Goal: Find contact information: Find contact information

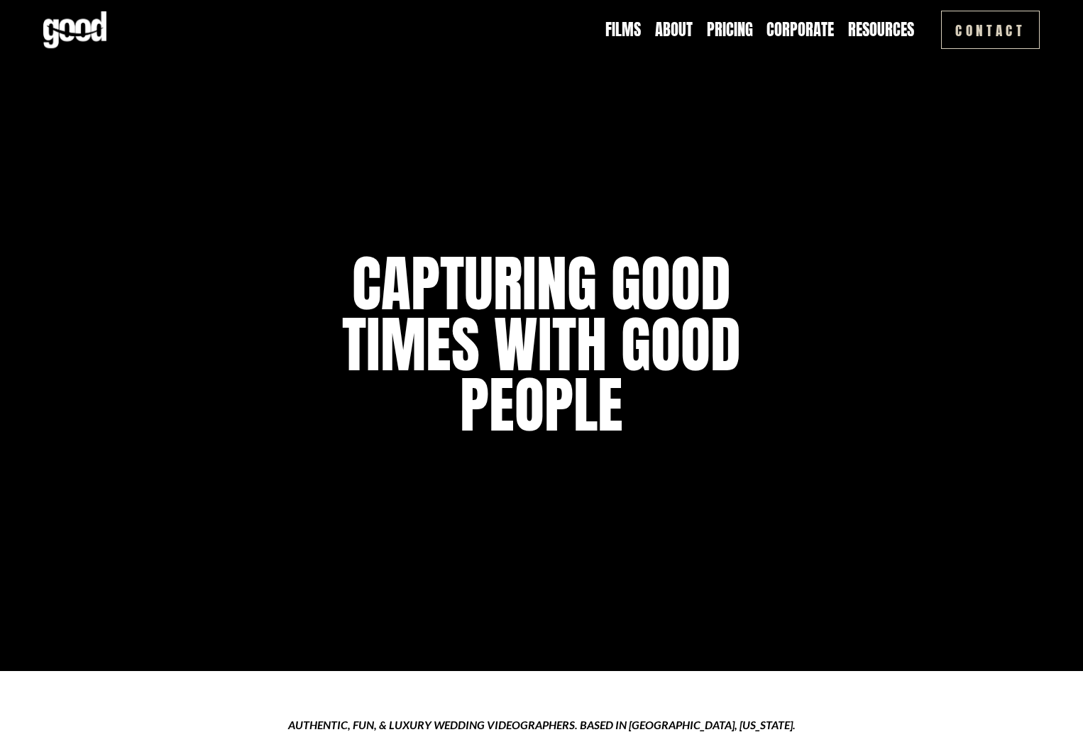
click at [731, 32] on link "Pricing" at bounding box center [730, 30] width 46 height 22
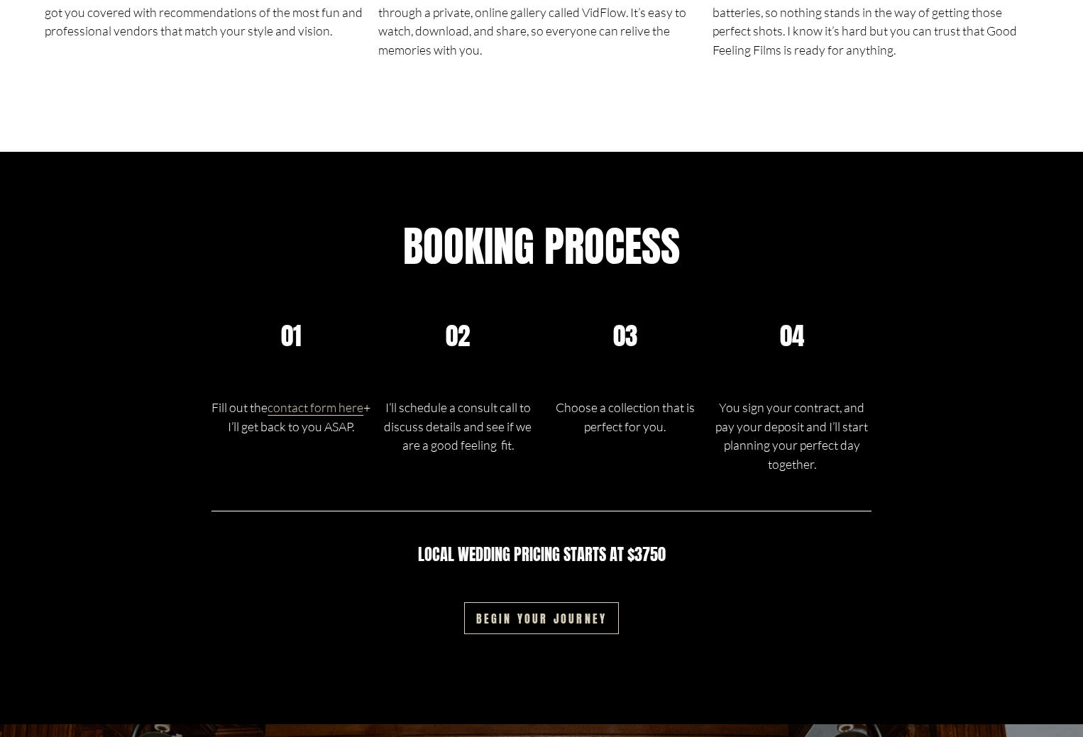
scroll to position [2200, 0]
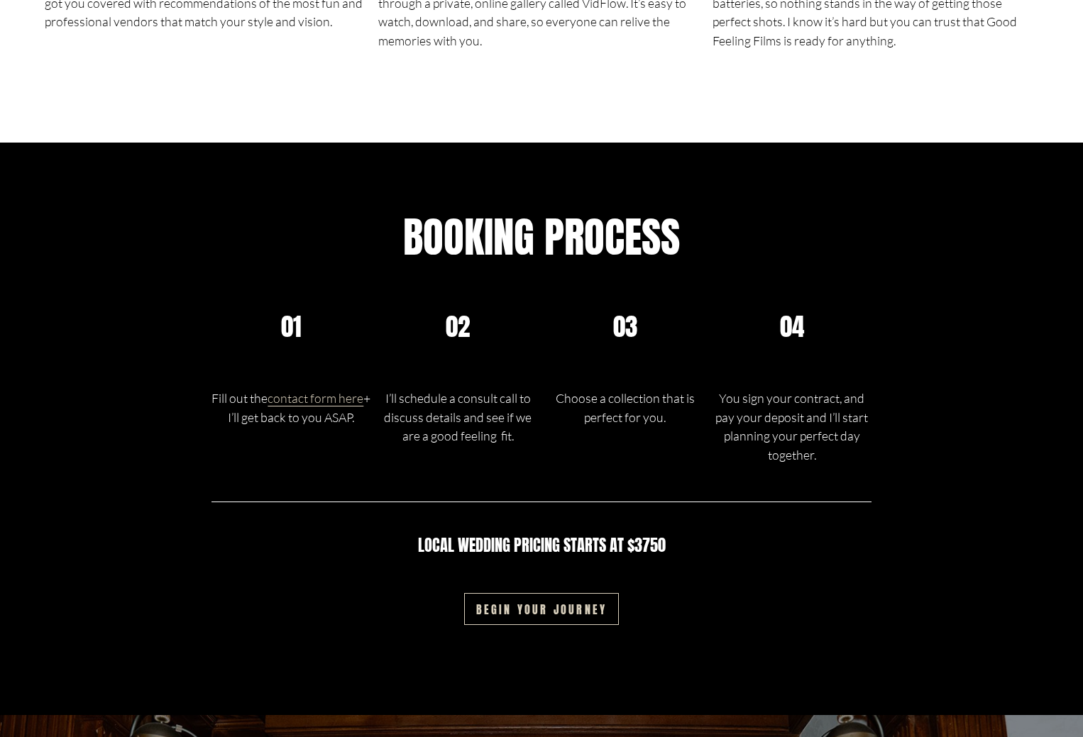
click at [293, 405] on link "contact form here" at bounding box center [316, 398] width 96 height 16
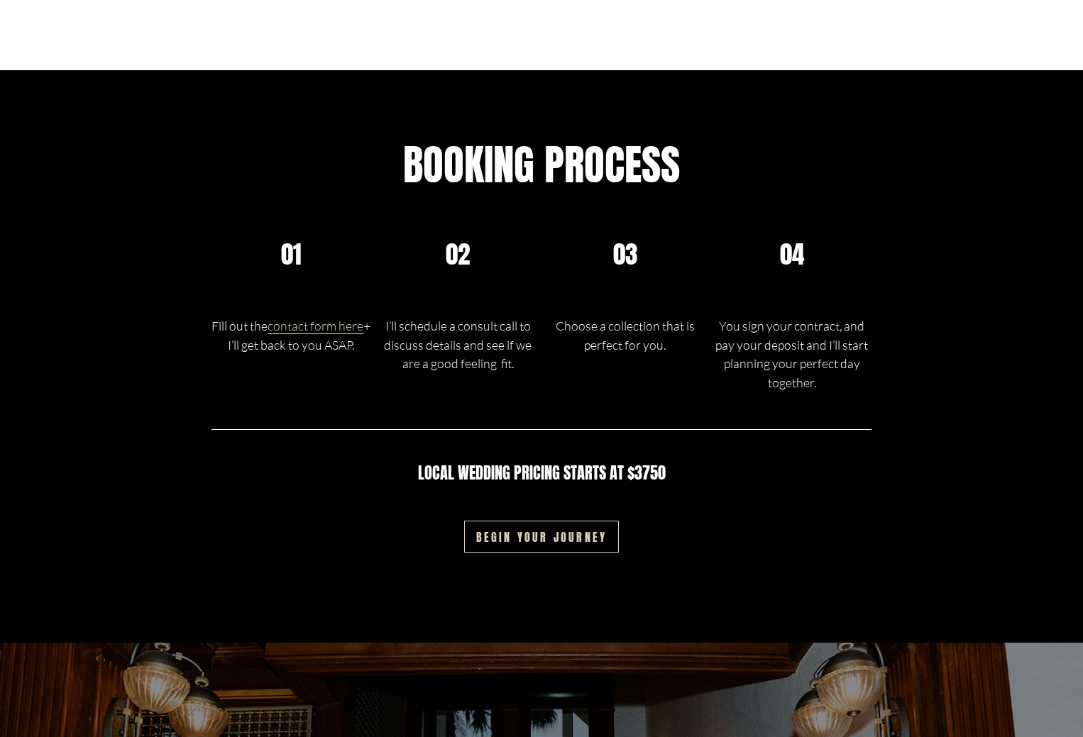
scroll to position [2271, 0]
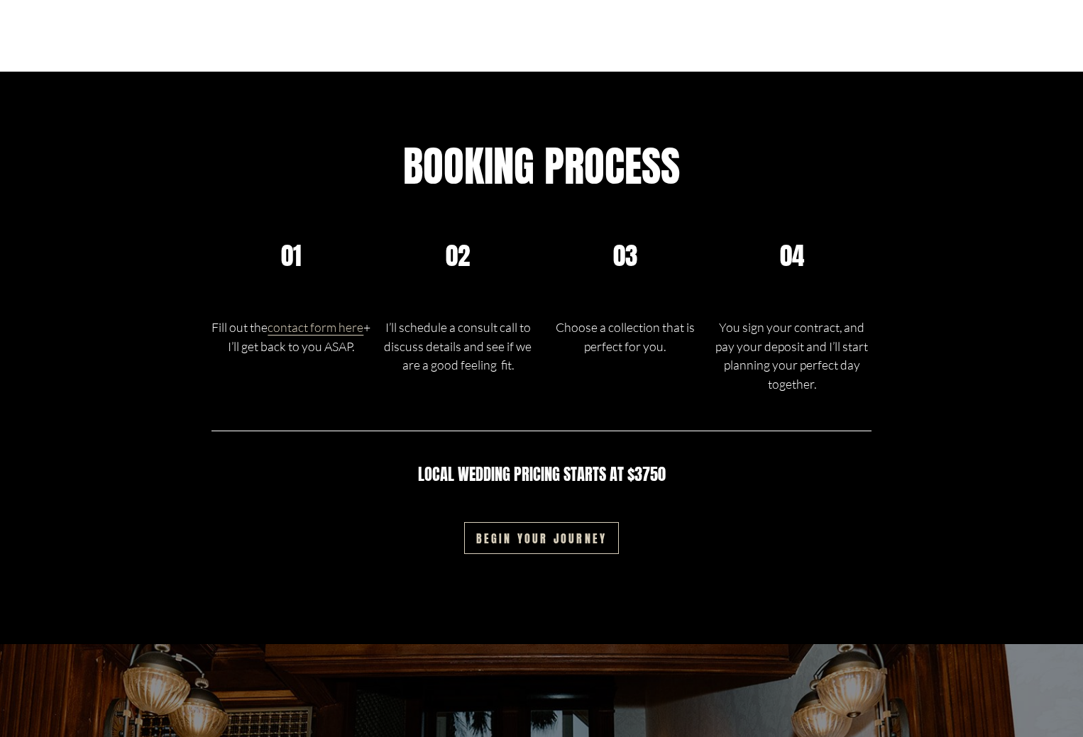
click at [334, 335] on link "contact form here" at bounding box center [316, 327] width 96 height 16
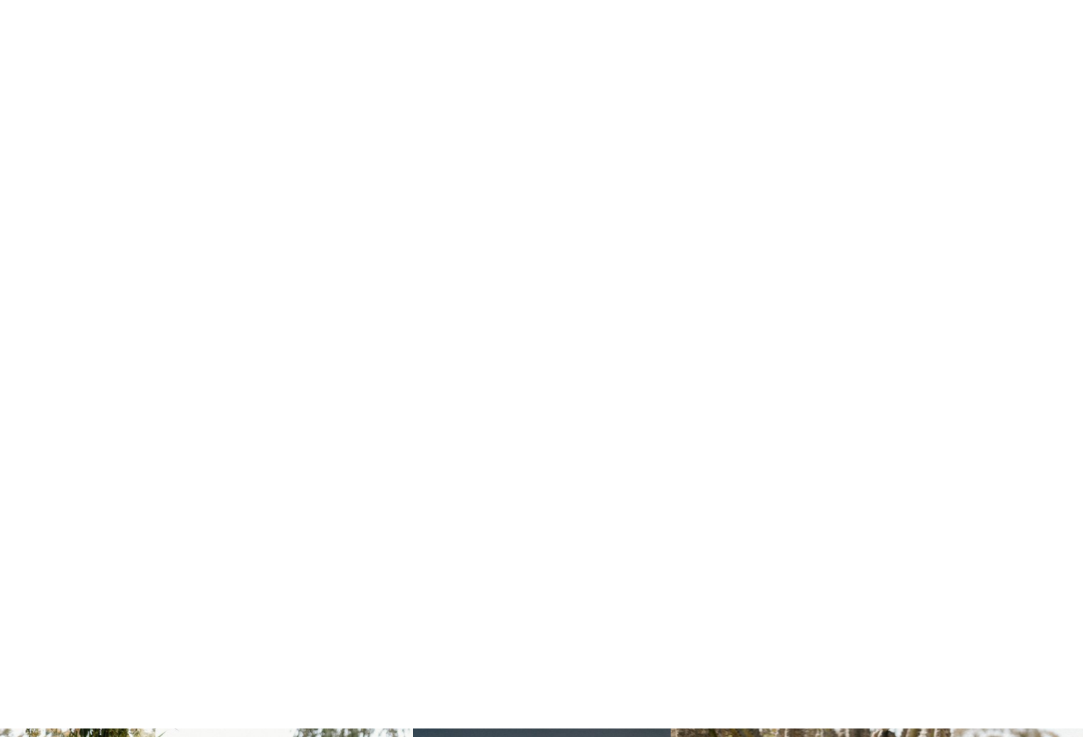
scroll to position [994, 0]
